Goal: Find specific page/section: Find specific page/section

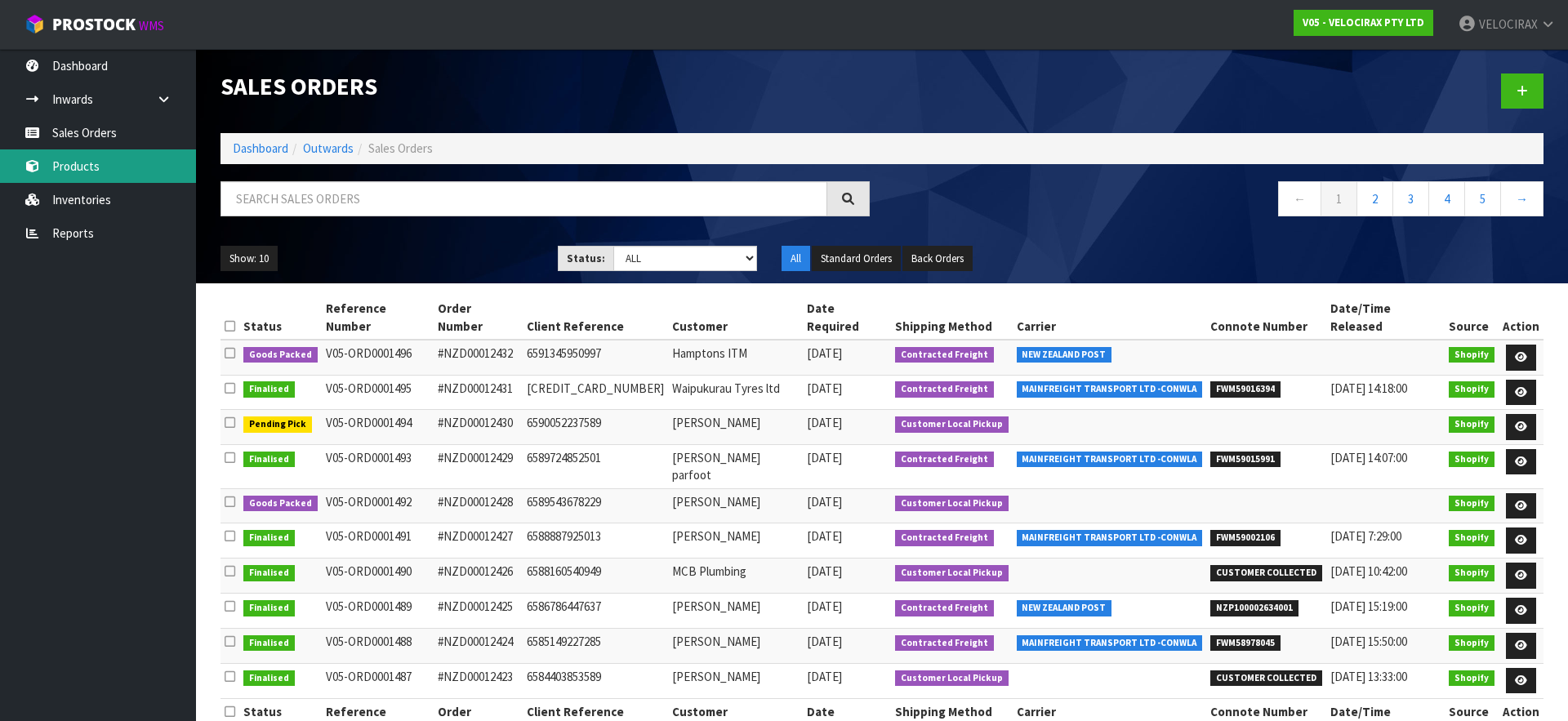
click at [93, 173] on link "Products" at bounding box center [98, 165] width 196 height 33
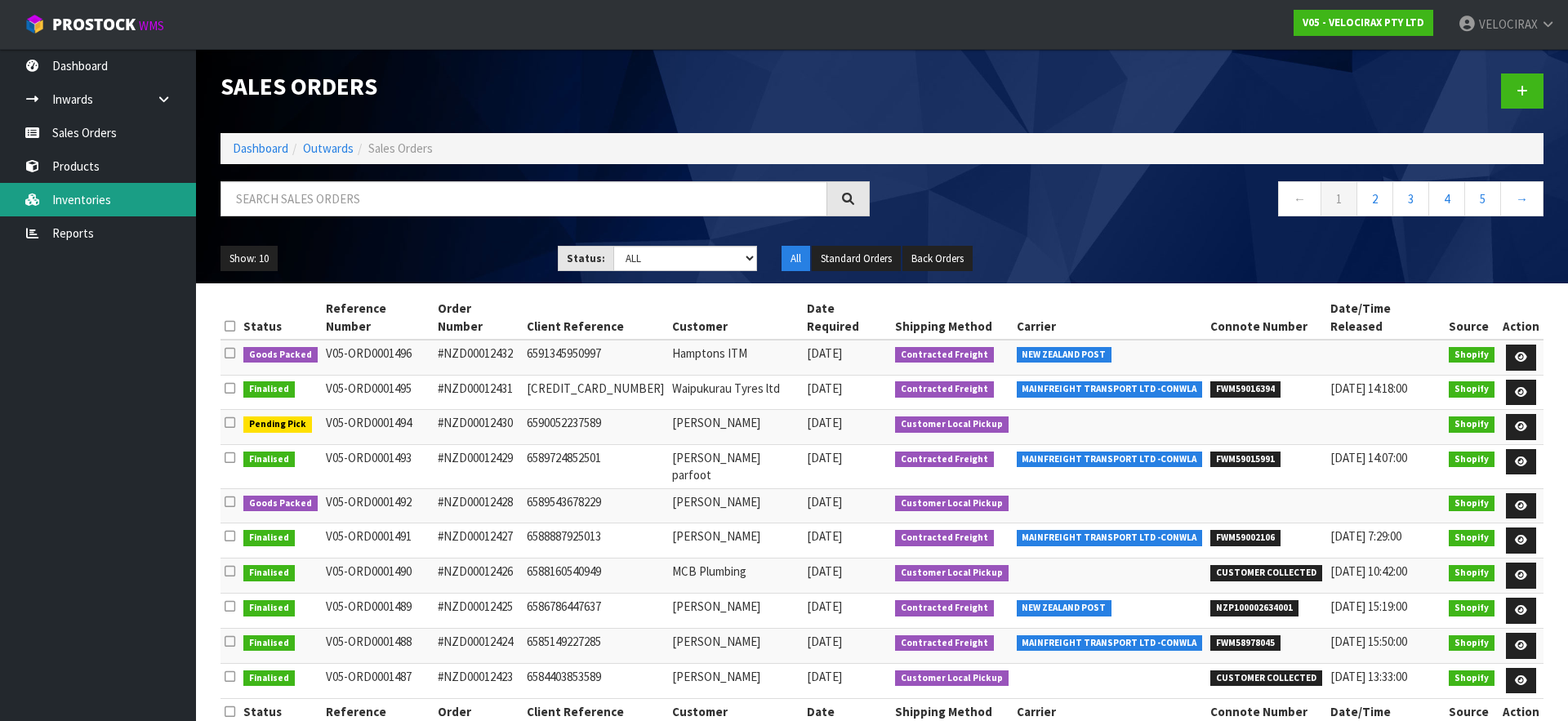
click at [99, 201] on link "Inventories" at bounding box center [98, 199] width 196 height 33
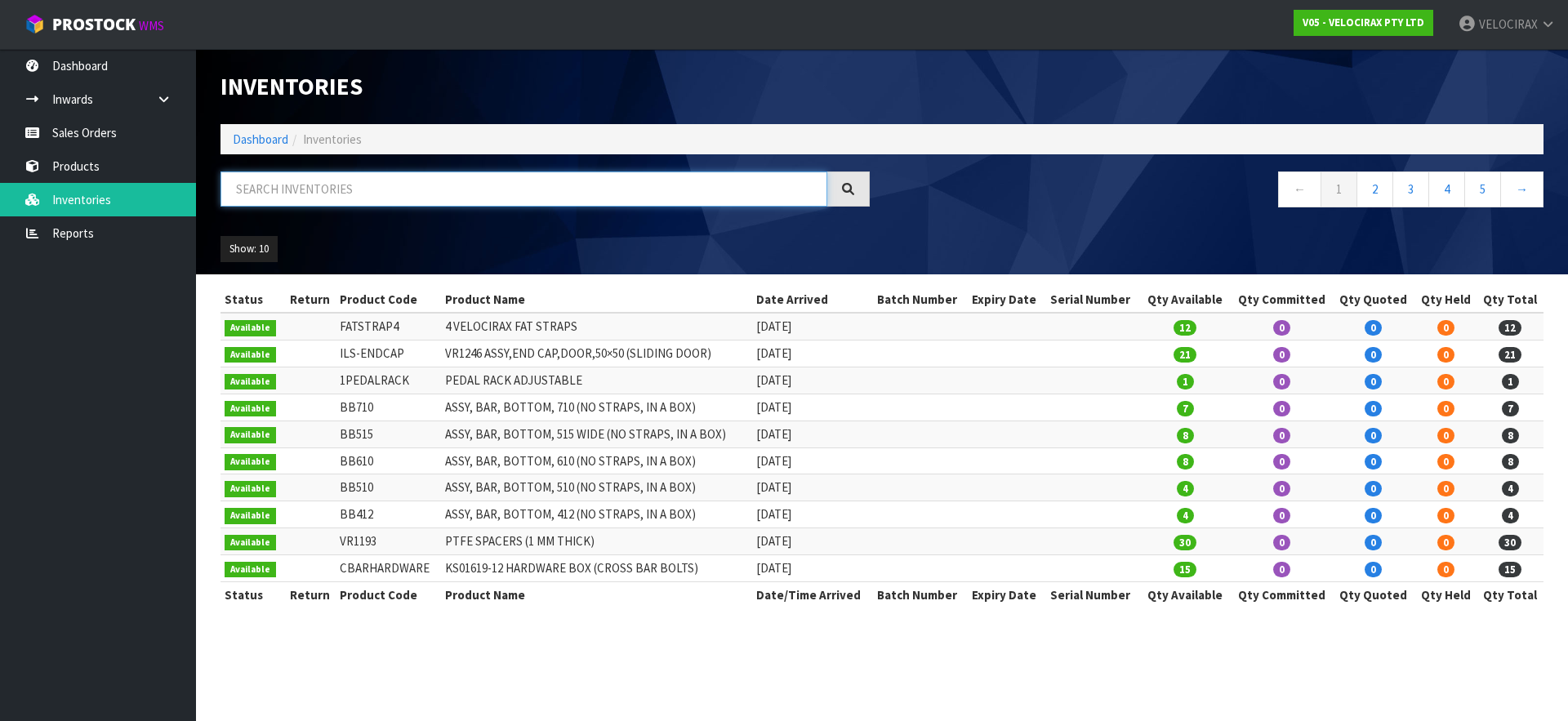
click at [283, 195] on input "text" at bounding box center [524, 189] width 607 height 35
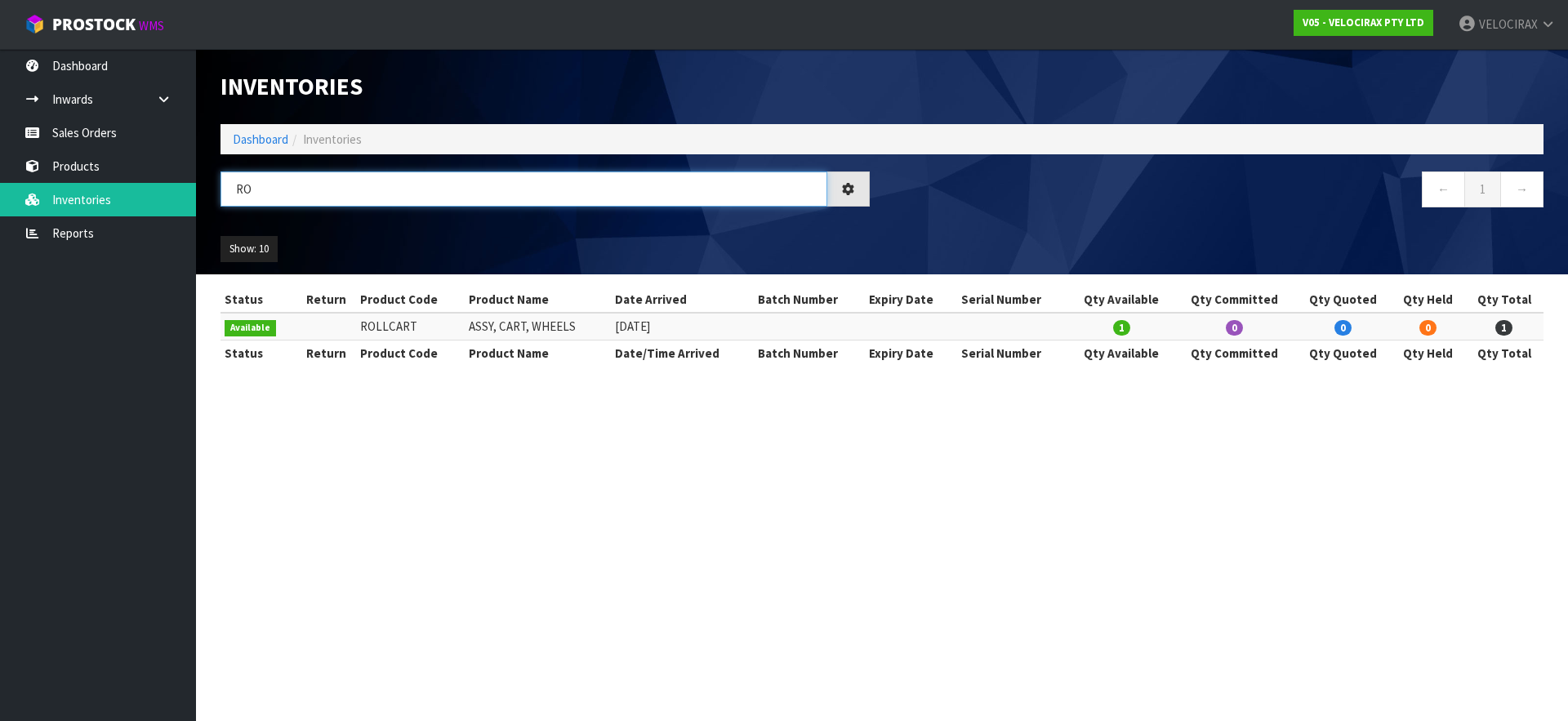
type input "R"
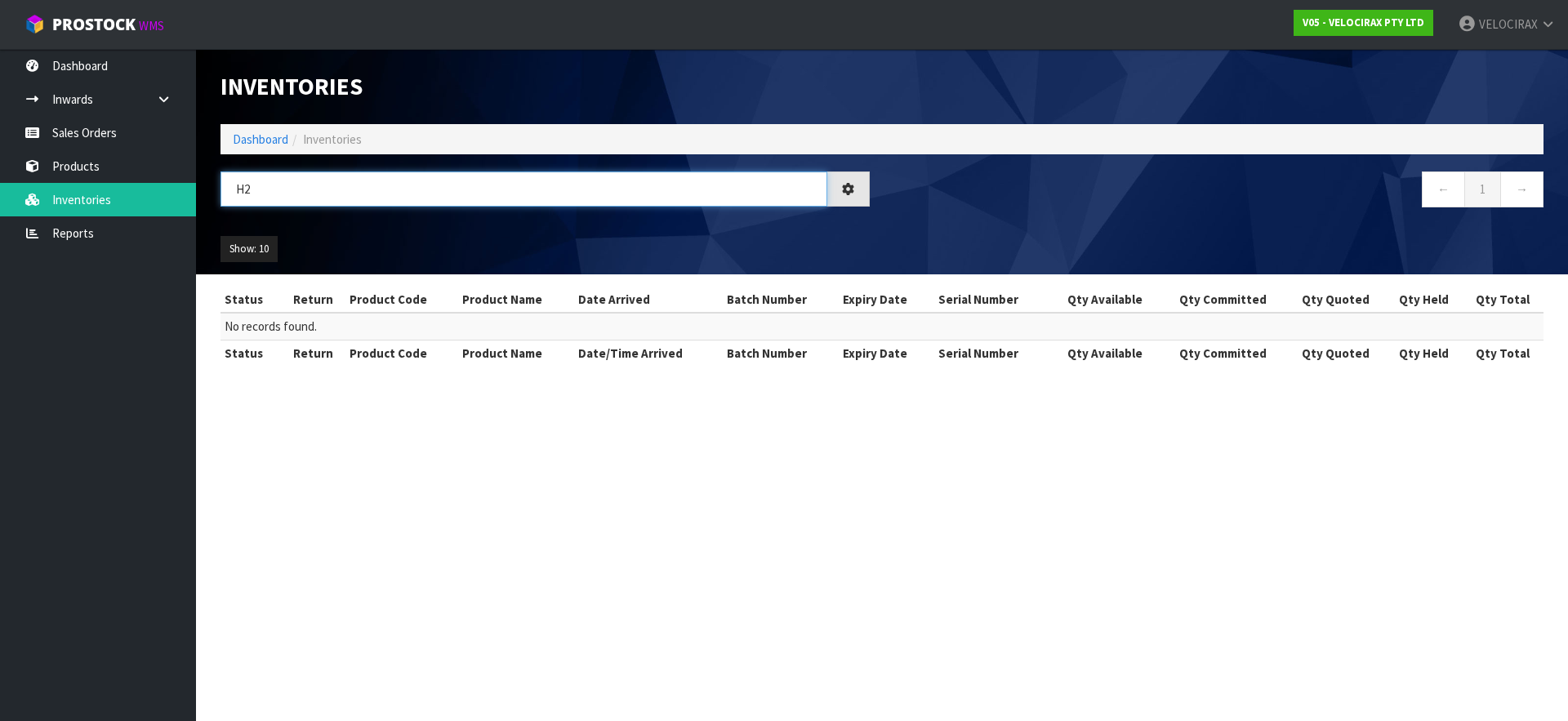
type input "H"
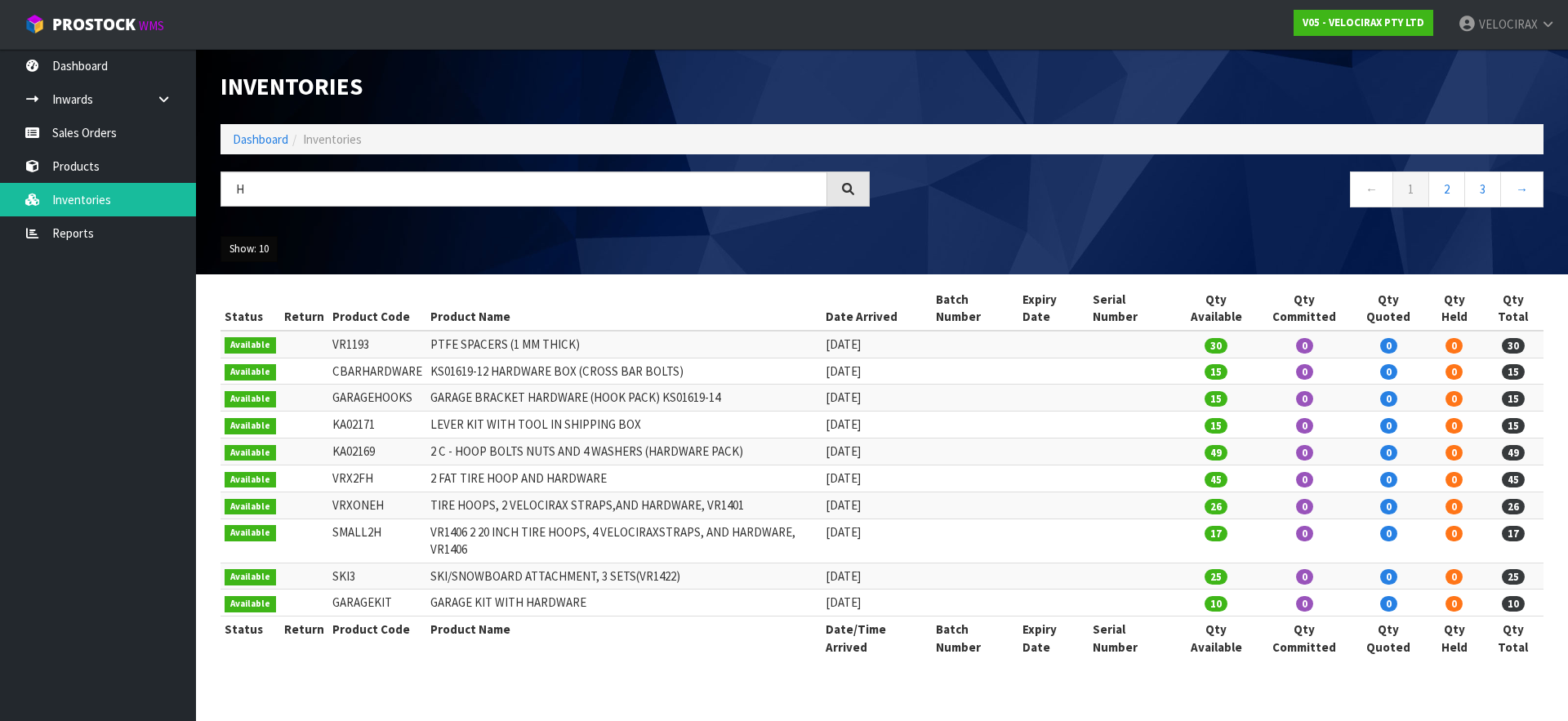
click at [255, 246] on button "Show: 10" at bounding box center [249, 249] width 57 height 26
click at [257, 348] on link "50" at bounding box center [285, 347] width 129 height 22
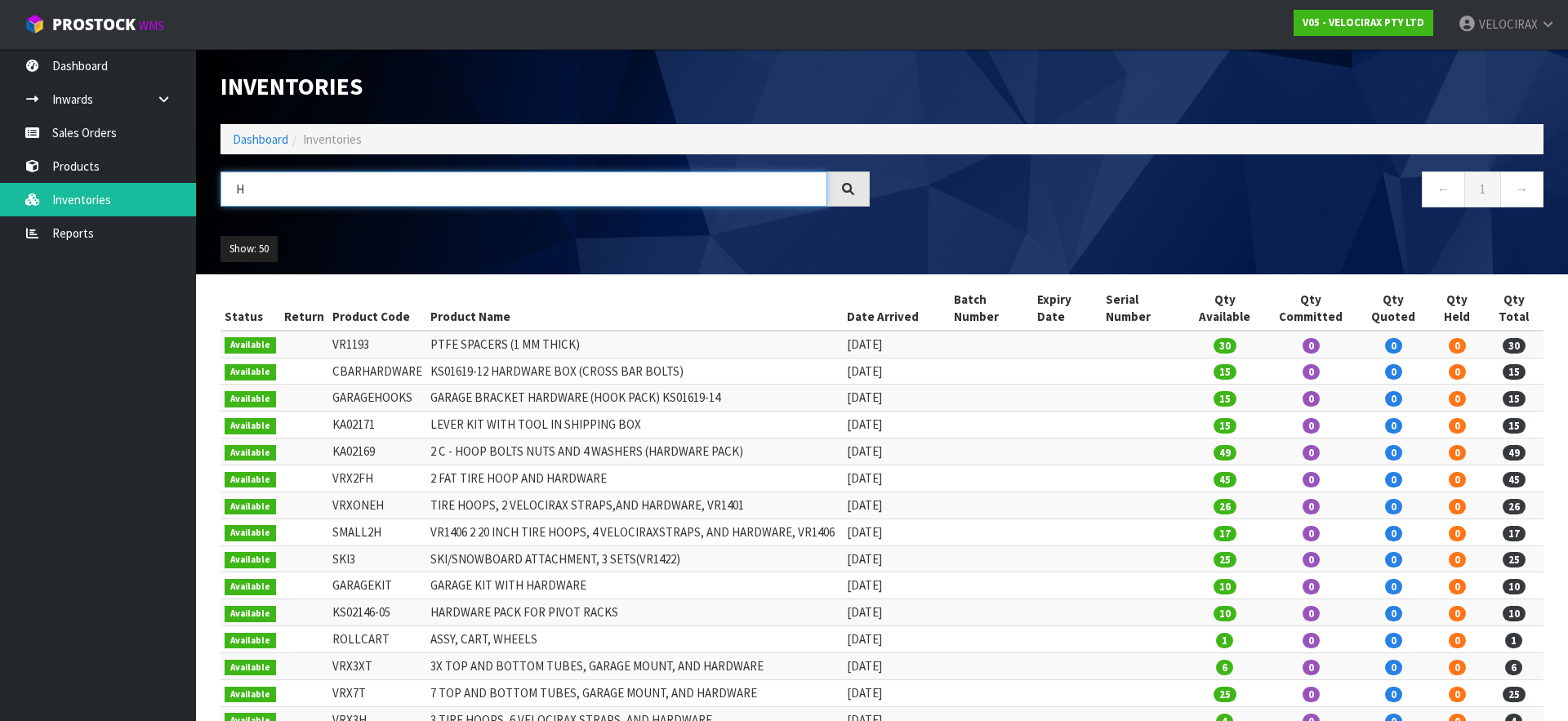
click at [275, 182] on input "H" at bounding box center [524, 189] width 607 height 35
